Goal: Use online tool/utility: Utilize a website feature to perform a specific function

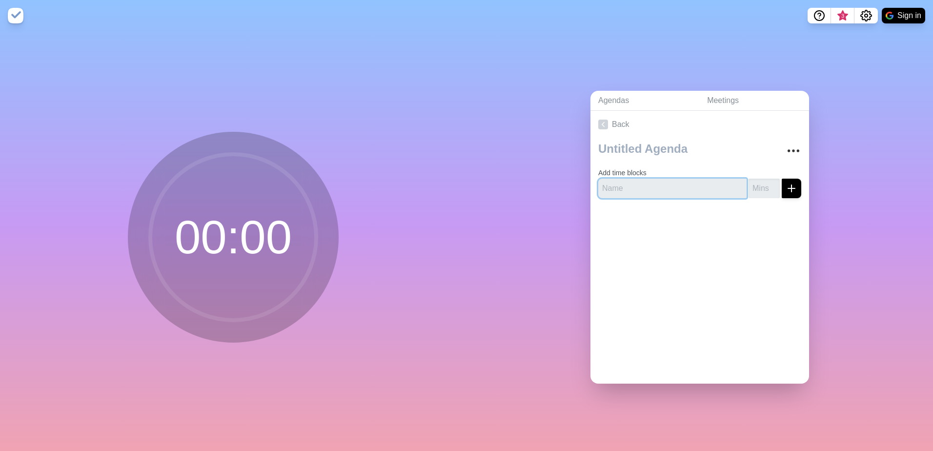
click at [644, 186] on input "text" at bounding box center [672, 189] width 148 height 20
type input "[PERSON_NAME]"
type input "2"
click button "submit" at bounding box center [792, 189] width 20 height 20
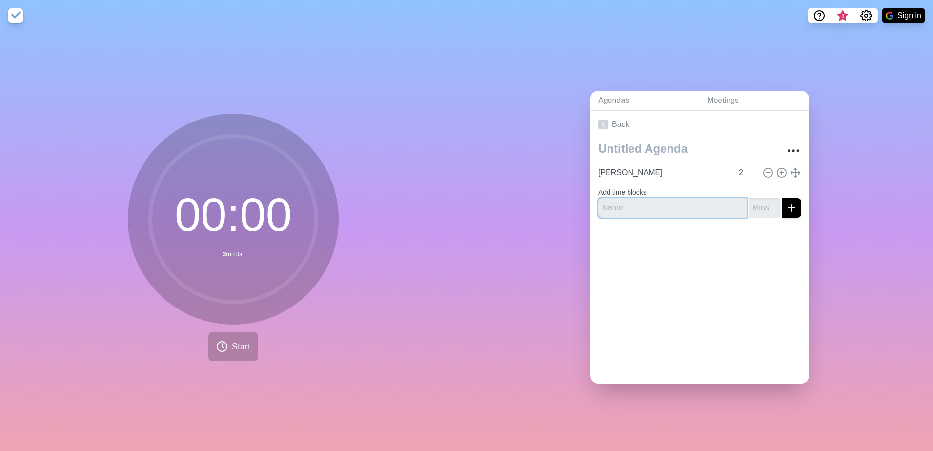
click at [640, 202] on input "text" at bounding box center [672, 208] width 148 height 20
type input "[PERSON_NAME]"
type input "2"
click at [782, 198] on button "submit" at bounding box center [792, 208] width 20 height 20
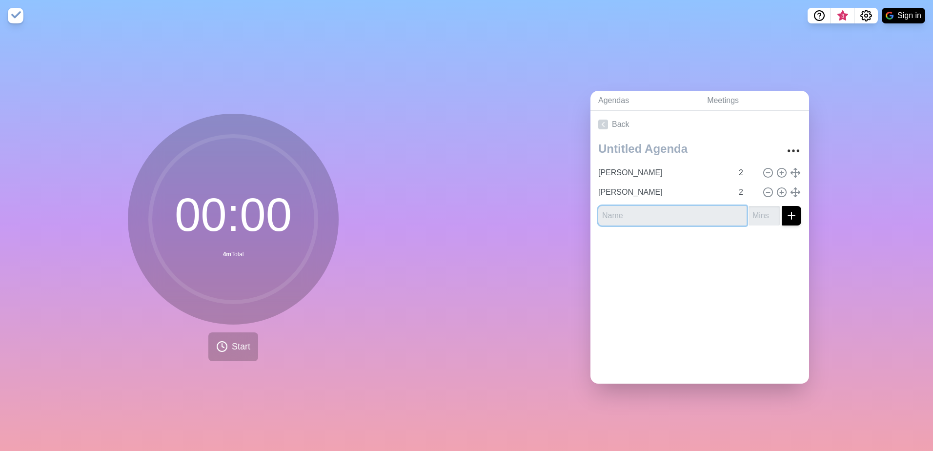
type input "H"
type input "[PERSON_NAME]"
type input "2"
click at [782, 206] on button "submit" at bounding box center [792, 216] width 20 height 20
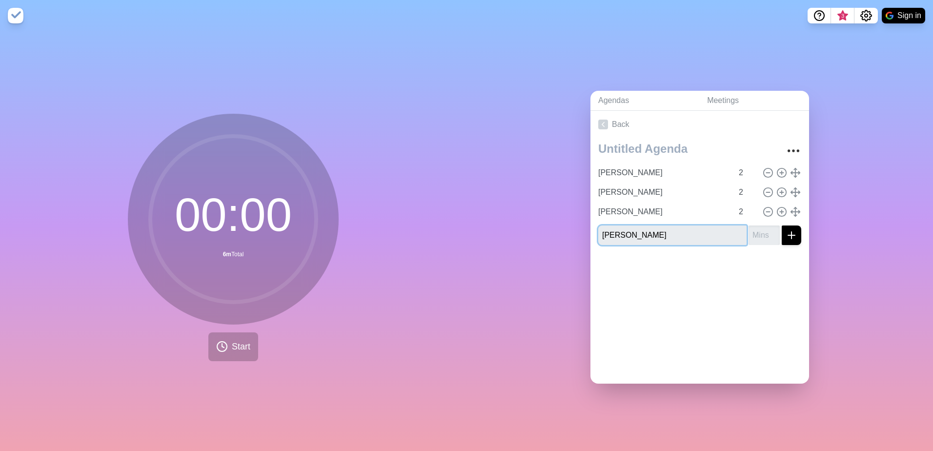
type input "[PERSON_NAME]"
type input "2"
click at [782, 225] on button "submit" at bounding box center [792, 235] width 20 height 20
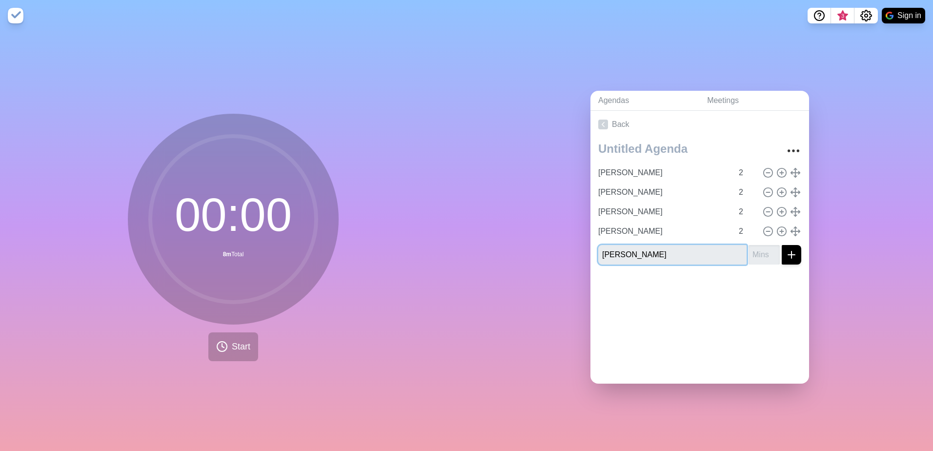
type input "[PERSON_NAME]"
type input "2"
click at [782, 245] on button "submit" at bounding box center [792, 255] width 20 height 20
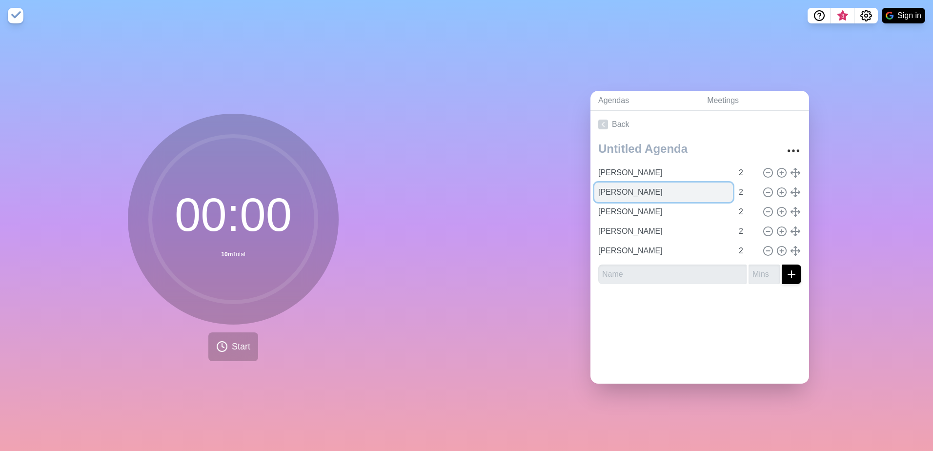
click at [651, 183] on input "[PERSON_NAME]" at bounding box center [663, 193] width 139 height 20
drag, startPoint x: 653, startPoint y: 190, endPoint x: 620, endPoint y: 330, distance: 143.9
click at [620, 330] on div "Back [PERSON_NAME] 2 [PERSON_NAME] 2 [PERSON_NAME] 2 [PERSON_NAME] 2 [PERSON_NA…" at bounding box center [699, 247] width 219 height 273
type input "[PERSON_NAME]"
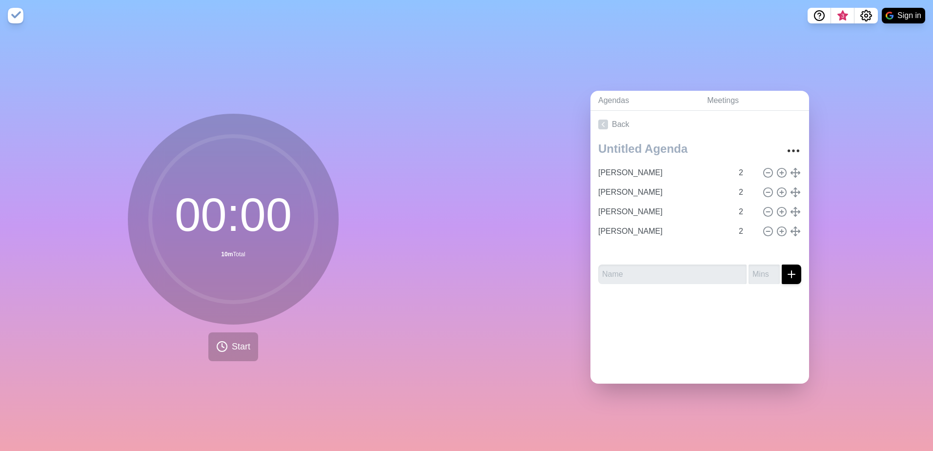
type input "[PERSON_NAME]"
drag, startPoint x: 786, startPoint y: 247, endPoint x: 779, endPoint y: 331, distance: 83.7
click at [779, 331] on div "Back [PERSON_NAME] 2 [PERSON_NAME] 2 [PERSON_NAME] 2 [PERSON_NAME] 2 [PERSON_NA…" at bounding box center [699, 247] width 219 height 273
click at [682, 253] on input "[PERSON_NAME]" at bounding box center [663, 251] width 139 height 20
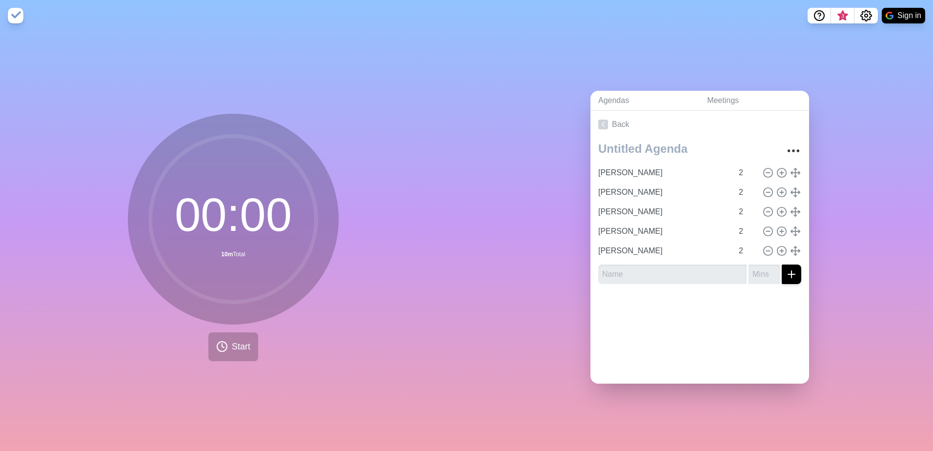
drag, startPoint x: 682, startPoint y: 253, endPoint x: 630, endPoint y: 340, distance: 101.1
click at [630, 340] on div "Back [PERSON_NAME] 2 [PERSON_NAME] 2 [PERSON_NAME] 2 [PERSON_NAME] 2 [PERSON_NA…" at bounding box center [699, 247] width 219 height 273
click at [763, 245] on icon at bounding box center [768, 250] width 11 height 11
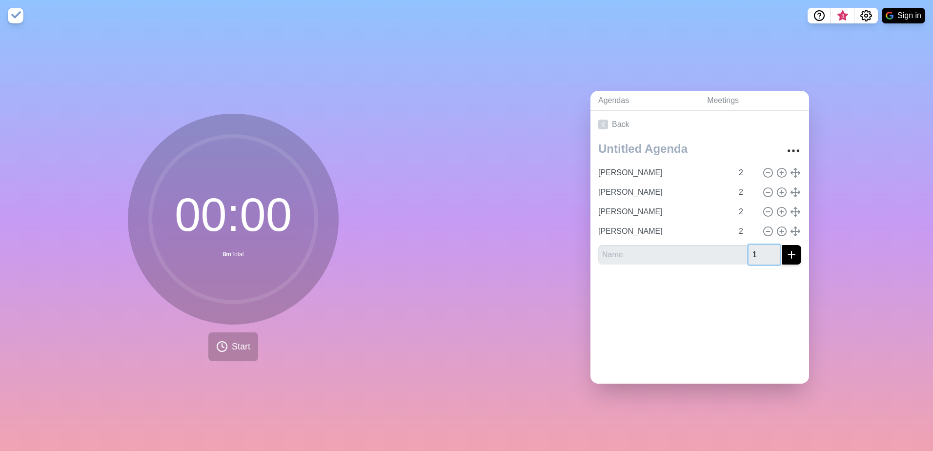
type input "1"
click at [759, 245] on input "1" at bounding box center [764, 255] width 31 height 20
click at [725, 346] on div "Back [PERSON_NAME] 2 [PERSON_NAME] 2 [PERSON_NAME] 2 [PERSON_NAME] 2 1" at bounding box center [699, 247] width 219 height 273
click at [750, 254] on input "1" at bounding box center [764, 255] width 31 height 20
click at [714, 325] on div "Back [PERSON_NAME] 2 [PERSON_NAME] 2 [PERSON_NAME] 2 [PERSON_NAME] 2" at bounding box center [699, 247] width 219 height 273
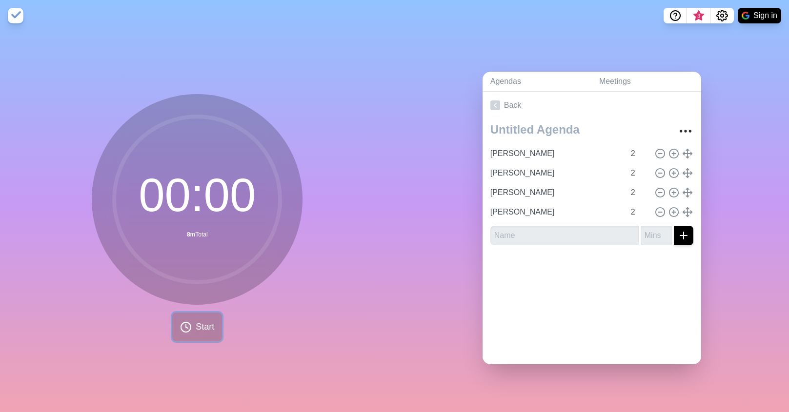
click at [194, 337] on button "Start" at bounding box center [197, 327] width 50 height 29
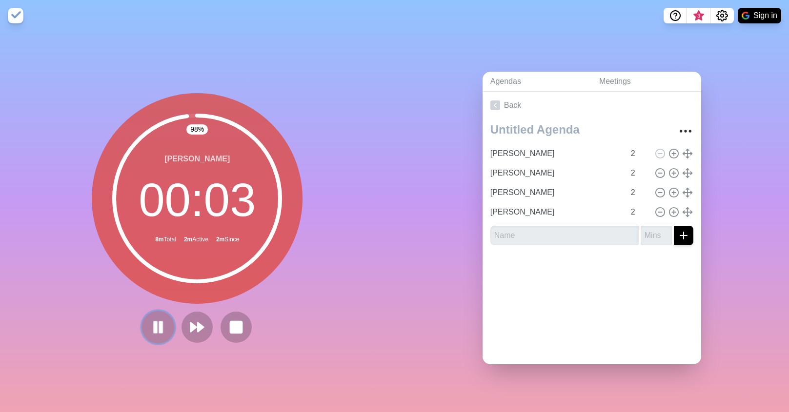
click at [156, 323] on icon at bounding box center [158, 327] width 17 height 17
click at [160, 329] on icon at bounding box center [158, 327] width 17 height 17
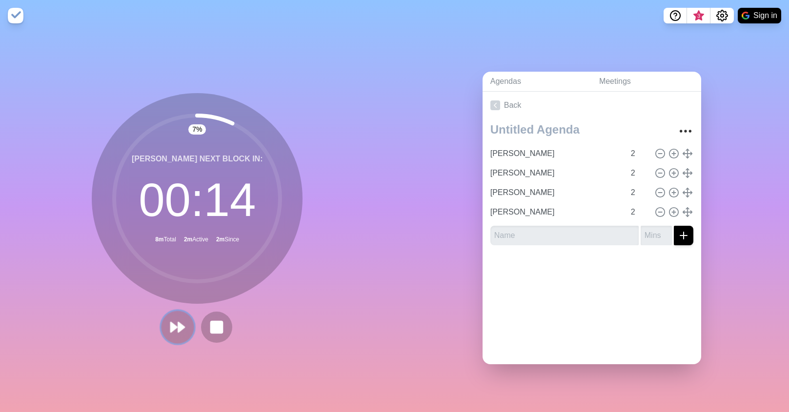
click at [179, 323] on polygon at bounding box center [182, 328] width 6 height 10
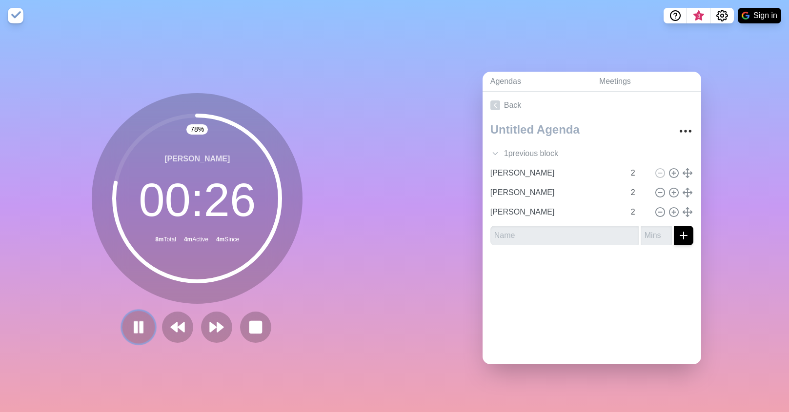
click at [147, 324] on button at bounding box center [138, 327] width 33 height 33
